Goal: Task Accomplishment & Management: Use online tool/utility

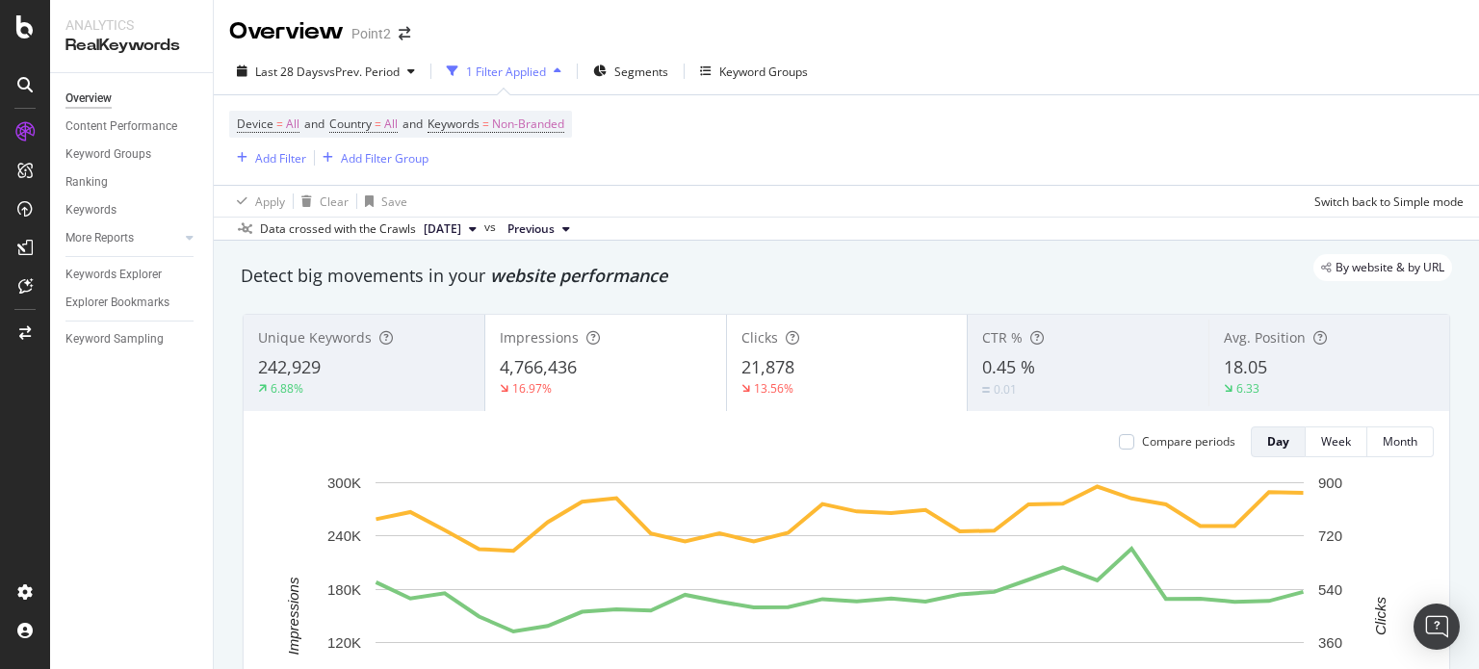
click at [389, 36] on div "Point2" at bounding box center [370, 33] width 39 height 19
click at [23, 80] on icon at bounding box center [24, 84] width 15 height 15
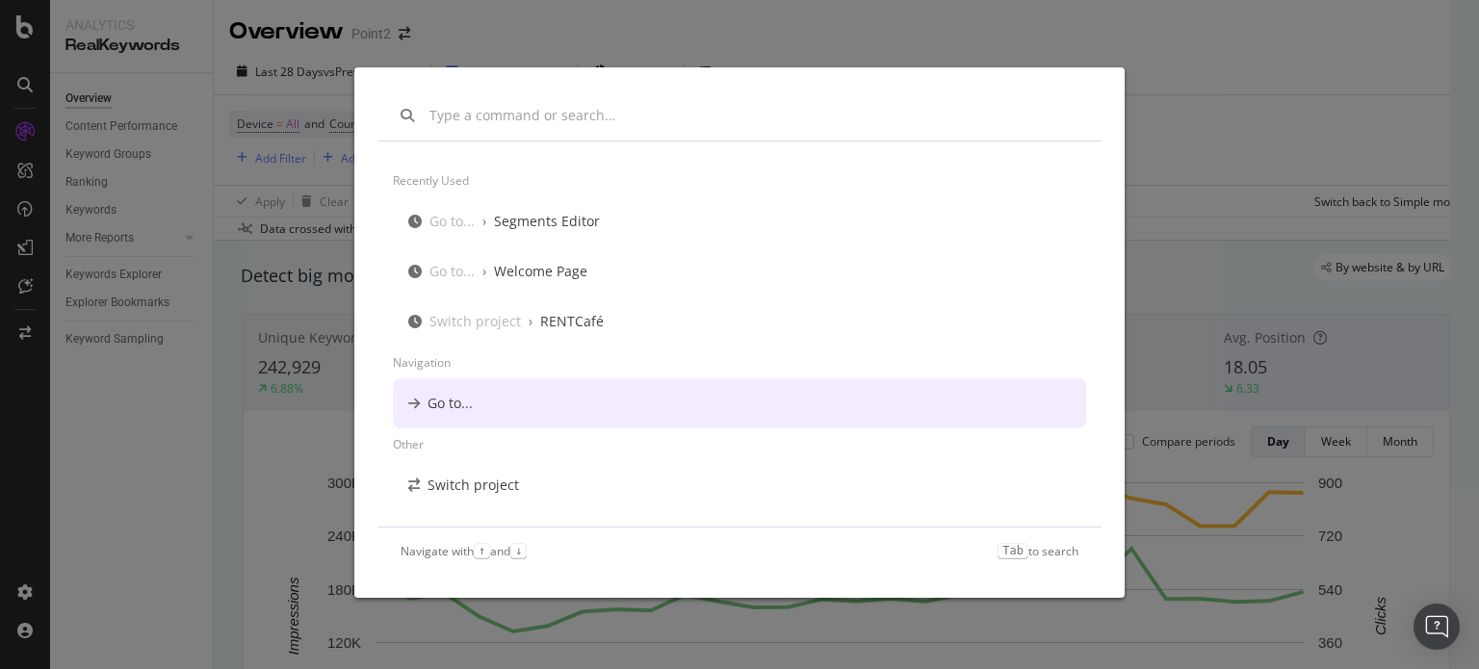
click at [478, 393] on div "Go to..." at bounding box center [739, 403] width 693 height 50
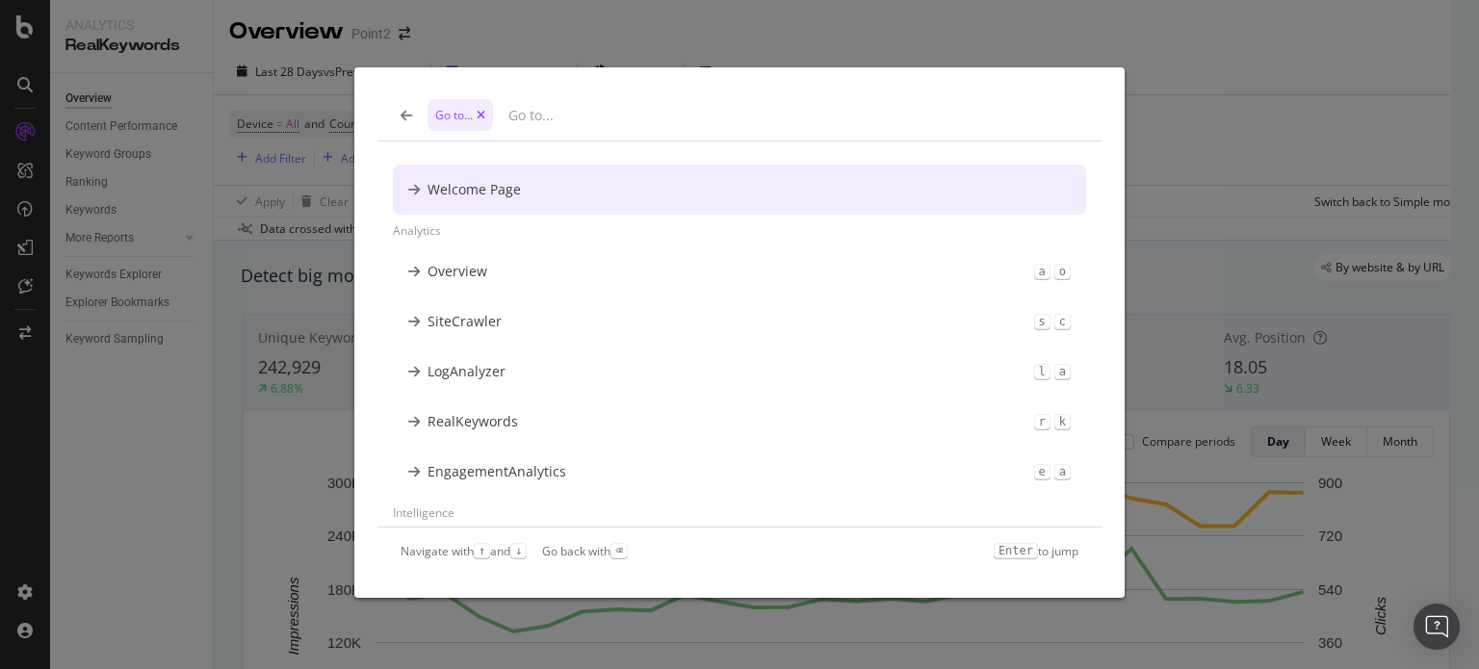
click at [489, 195] on div "Welcome Page" at bounding box center [473, 189] width 93 height 19
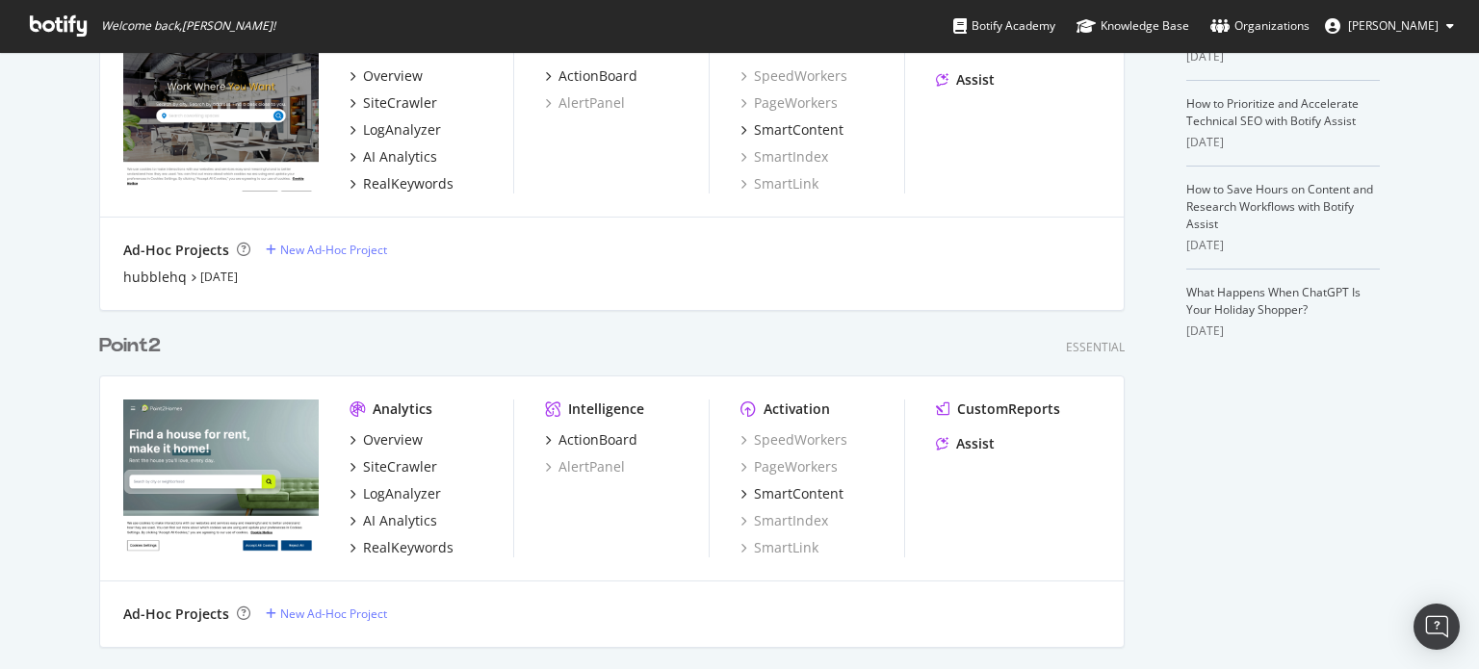
scroll to position [770, 0]
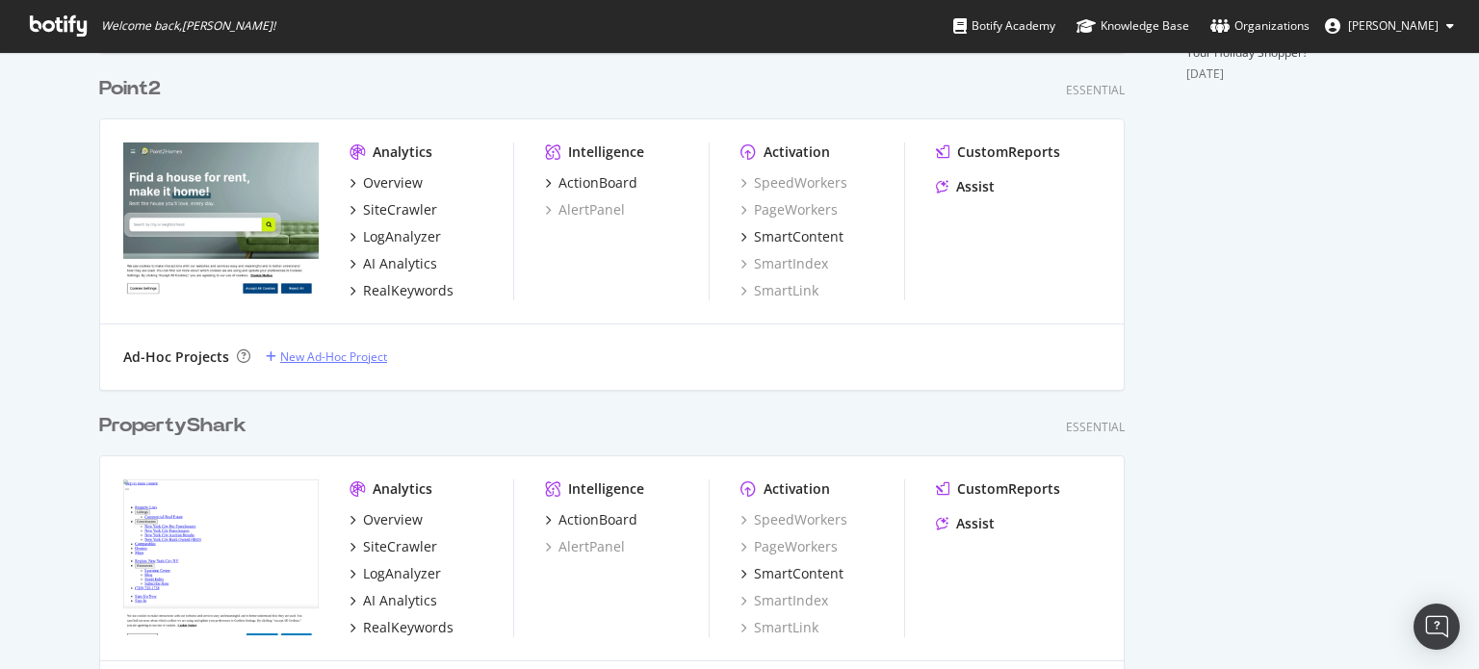
click at [313, 361] on div "New Ad-Hoc Project" at bounding box center [333, 357] width 107 height 16
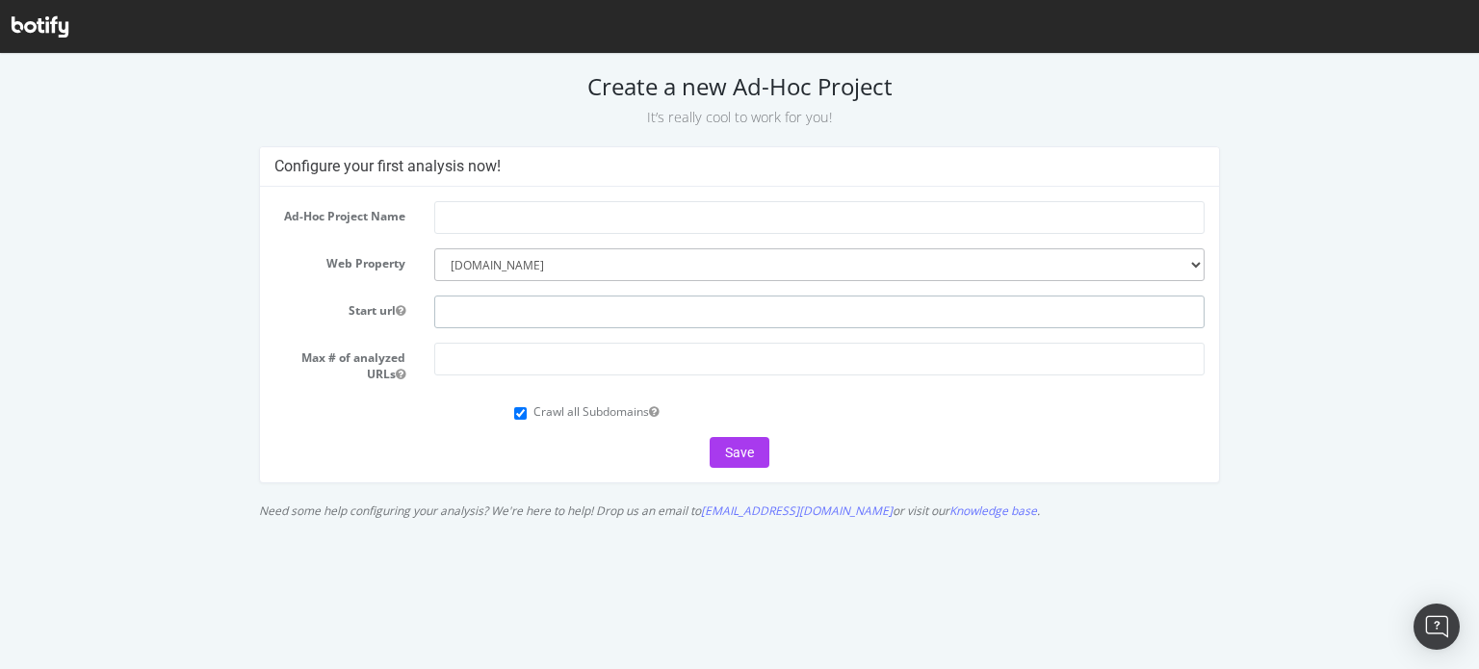
click at [514, 315] on input "text" at bounding box center [819, 312] width 771 height 33
click at [459, 369] on input "number" at bounding box center [819, 359] width 771 height 33
click at [519, 211] on input "text" at bounding box center [819, 217] width 771 height 33
click at [497, 309] on input "text" at bounding box center [819, 312] width 771 height 33
click at [456, 343] on div at bounding box center [820, 359] width 800 height 33
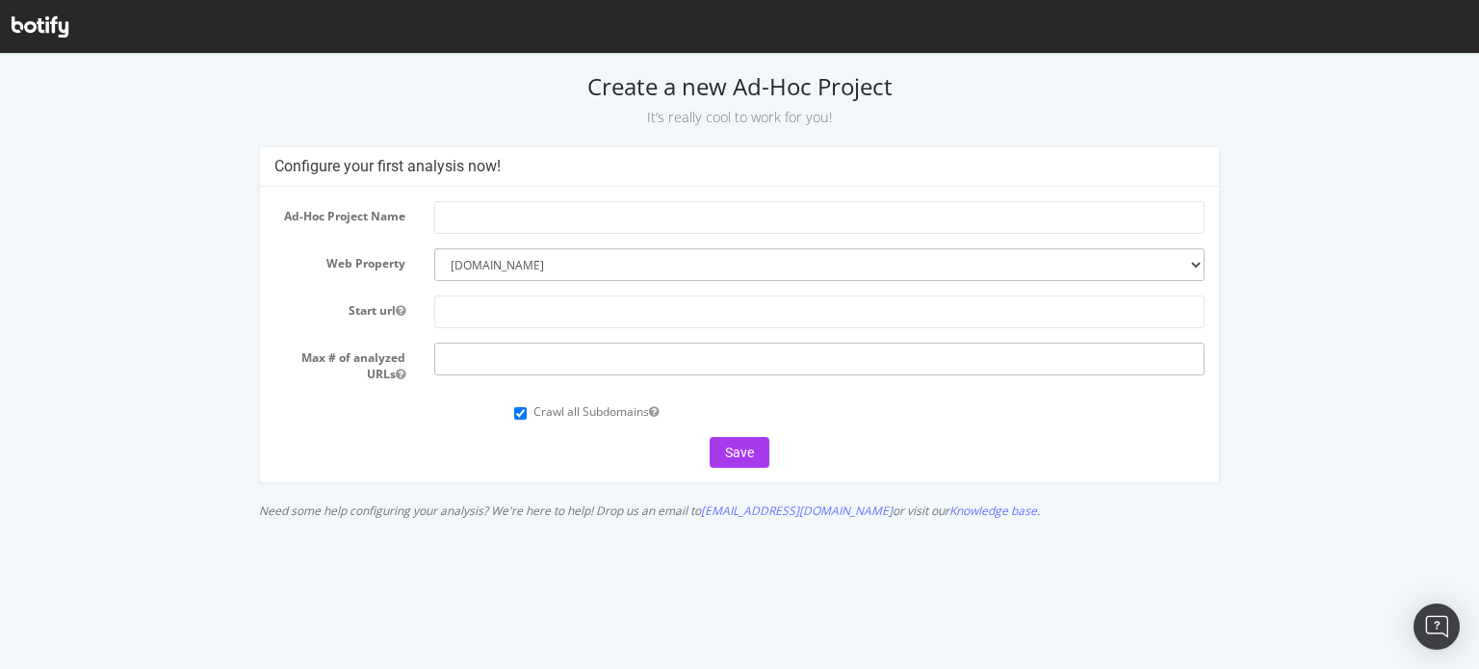
click at [460, 353] on input "number" at bounding box center [819, 359] width 771 height 33
